Goal: Task Accomplishment & Management: Manage account settings

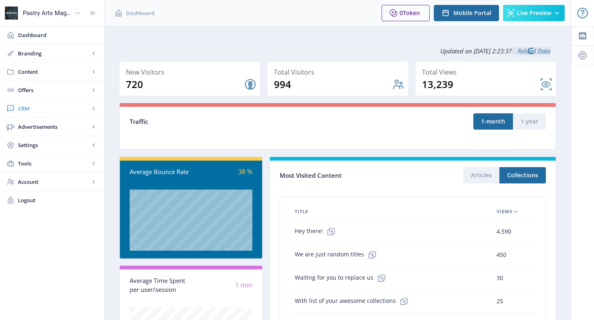
click at [46, 112] on span "CRM" at bounding box center [54, 108] width 72 height 8
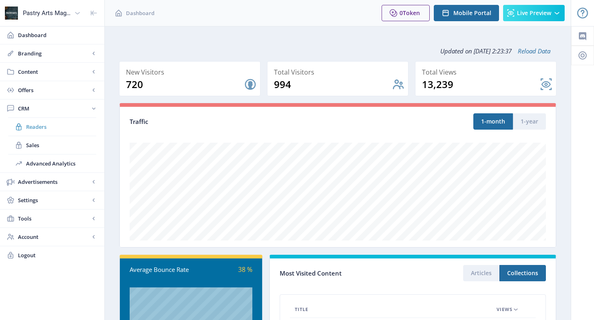
click at [33, 121] on link "Readers" at bounding box center [52, 127] width 88 height 18
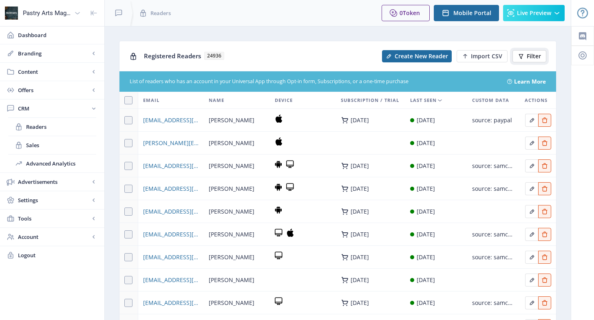
click at [535, 53] on span "Filter" at bounding box center [533, 56] width 14 height 7
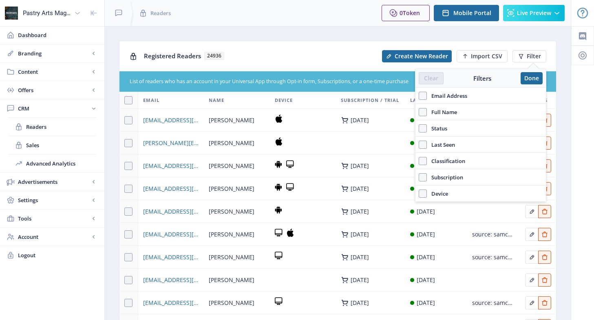
click at [462, 95] on span "Email Address" at bounding box center [447, 96] width 40 height 10
click at [419, 95] on input "Email Address" at bounding box center [418, 95] width 0 height 0
checkbox input "true"
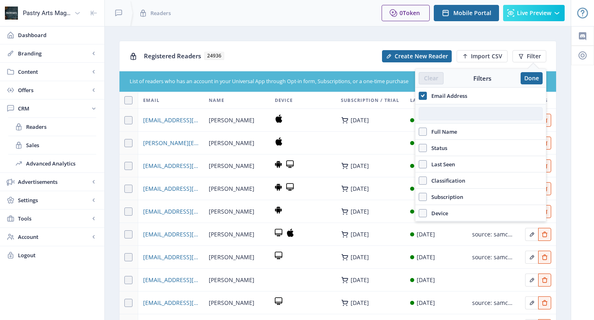
click at [451, 114] on input "text" at bounding box center [480, 113] width 124 height 13
paste input "[EMAIL_ADDRESS][DOMAIN_NAME]"
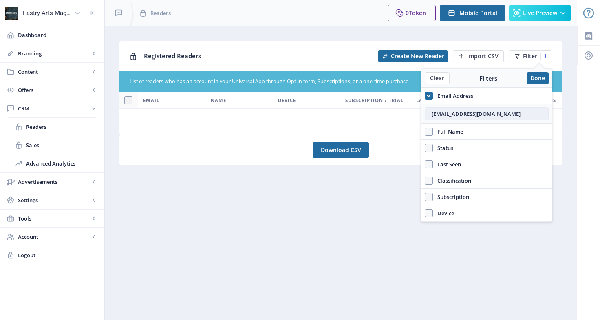
click at [432, 114] on input "[EMAIL_ADDRESS][DOMAIN_NAME]" at bounding box center [487, 113] width 124 height 13
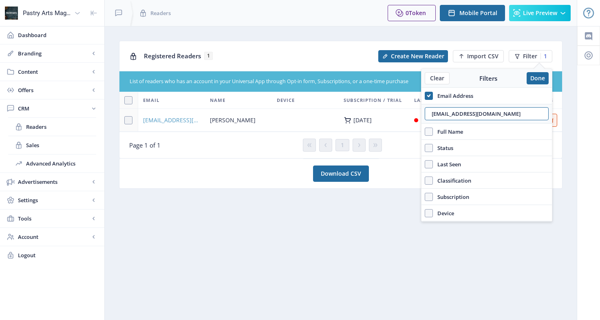
type input "[EMAIL_ADDRESS][DOMAIN_NAME]"
click at [172, 119] on span "[EMAIL_ADDRESS][DOMAIN_NAME]" at bounding box center [171, 120] width 57 height 10
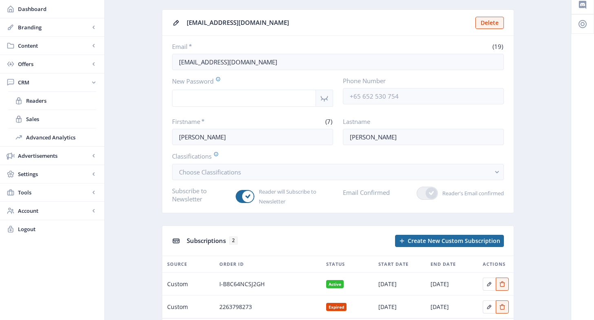
scroll to position [41, 0]
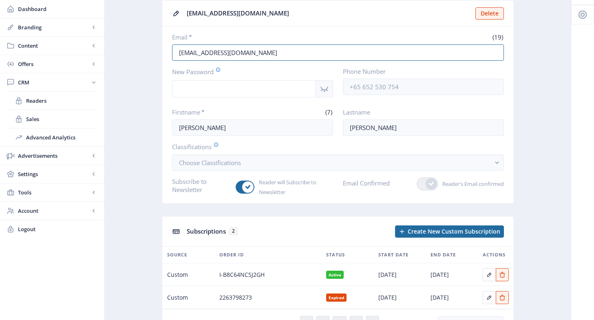
drag, startPoint x: 255, startPoint y: 52, endPoint x: 163, endPoint y: 48, distance: 91.8
click at [163, 48] on nb-card-body "Email * (19) [EMAIL_ADDRESS][DOMAIN_NAME] New Password Phone Number Firstname *…" at bounding box center [337, 114] width 351 height 177
drag, startPoint x: 204, startPoint y: 126, endPoint x: 161, endPoint y: 124, distance: 42.4
click at [161, 124] on app-crm-reader "[EMAIL_ADDRESS][DOMAIN_NAME] Delete Email * (19) [EMAIL_ADDRESS][DOMAIN_NAME] N…" at bounding box center [337, 174] width 437 height 348
drag, startPoint x: 255, startPoint y: 53, endPoint x: 168, endPoint y: 54, distance: 87.2
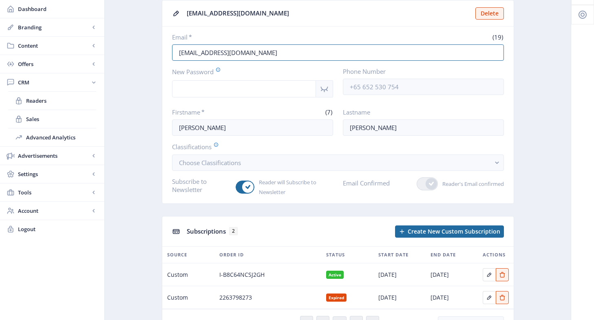
click at [168, 54] on nb-card-body "Email * (19) [EMAIL_ADDRESS][DOMAIN_NAME] New Password Phone Number Firstname *…" at bounding box center [337, 114] width 351 height 177
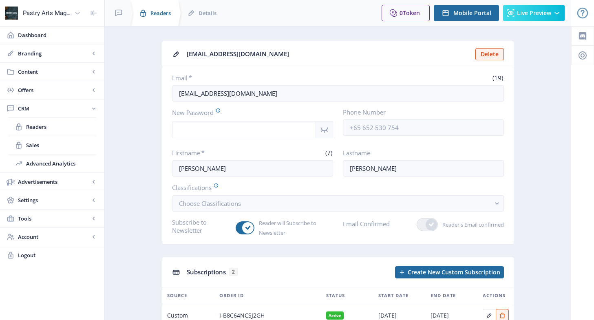
click at [164, 12] on span "Readers" at bounding box center [160, 13] width 20 height 8
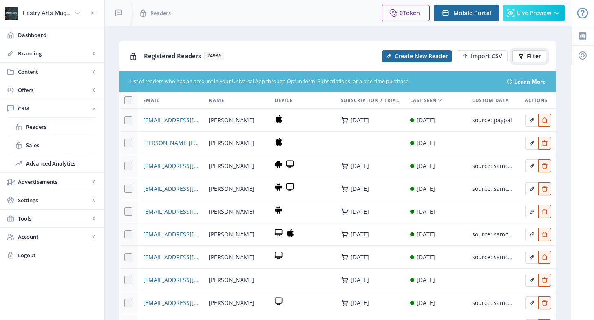
click at [534, 56] on span "Filter" at bounding box center [533, 56] width 14 height 7
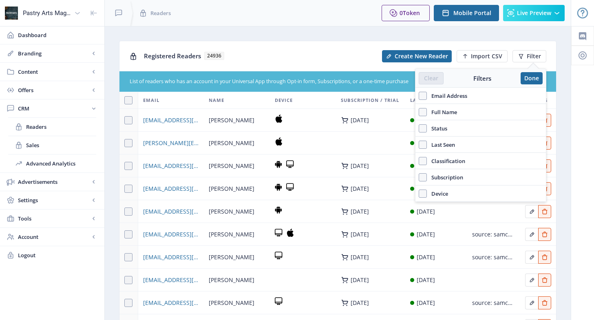
click at [454, 93] on span "Email Address" at bounding box center [447, 96] width 40 height 10
click at [419, 95] on input "Email Address" at bounding box center [418, 95] width 0 height 0
checkbox input "true"
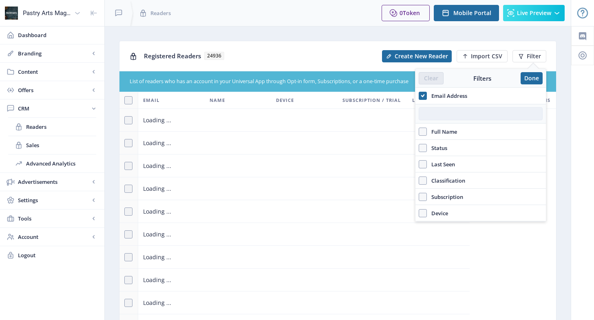
click at [451, 115] on input "text" at bounding box center [480, 113] width 124 height 13
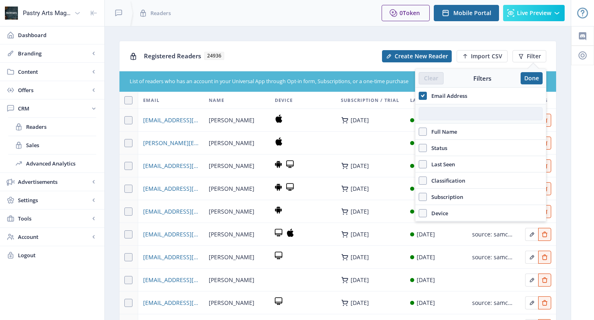
paste input "[EMAIL_ADDRESS][DOMAIN_NAME]"
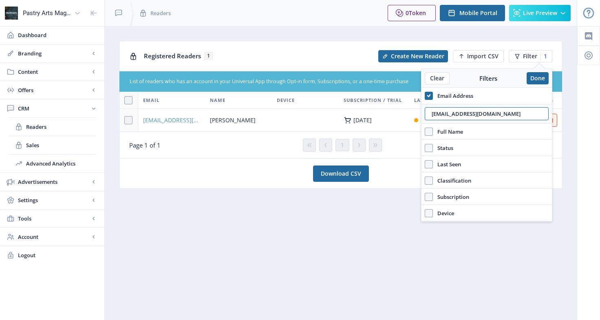
type input "[EMAIL_ADDRESS][DOMAIN_NAME]"
click at [163, 116] on span "[EMAIL_ADDRESS][DOMAIN_NAME]" at bounding box center [171, 120] width 57 height 10
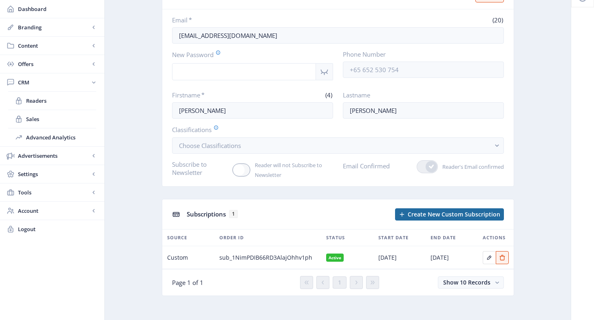
scroll to position [62, 0]
